Goal: Task Accomplishment & Management: Use online tool/utility

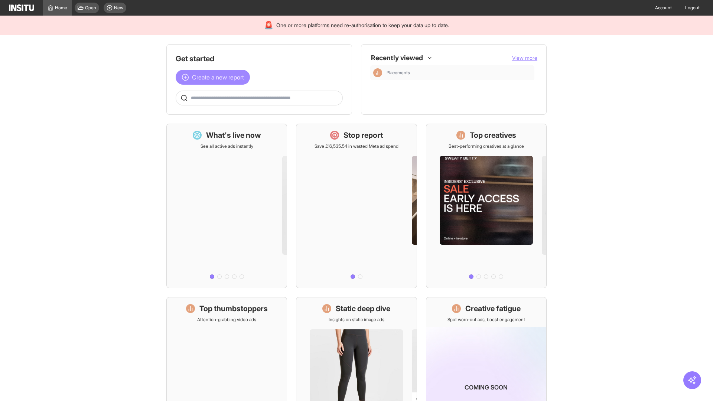
click at [215, 77] on span "Create a new report" at bounding box center [218, 77] width 52 height 9
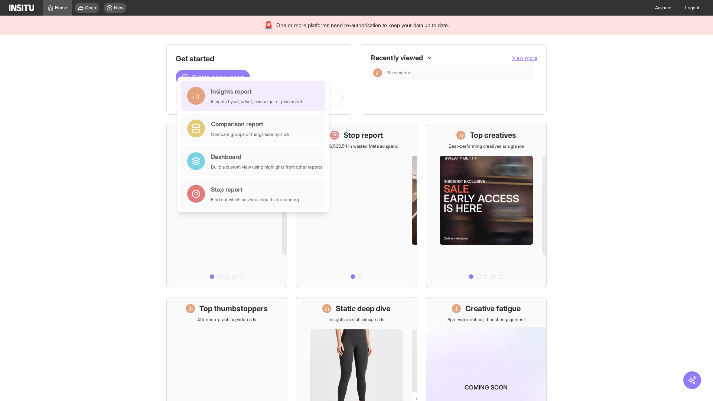
click at [255, 96] on div "Insights report Insights by ad, adset, campaign, or placement" at bounding box center [256, 96] width 91 height 18
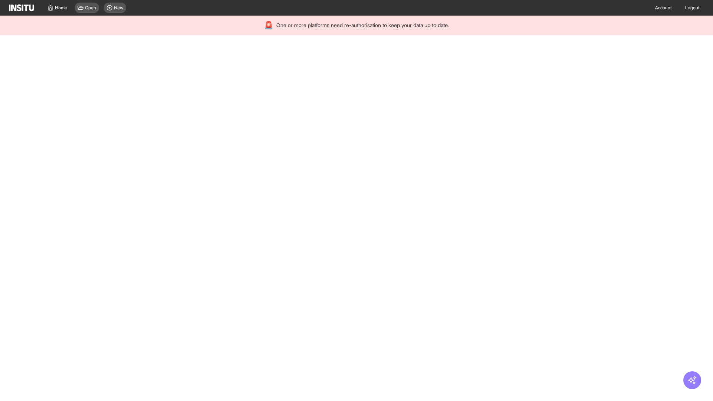
select select "**"
